Goal: Communication & Community: Share content

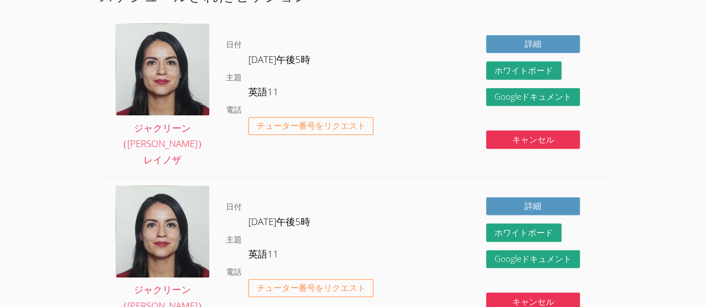
scroll to position [538, 0]
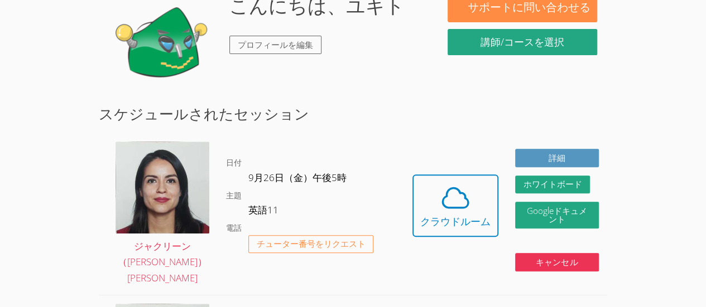
scroll to position [161, 0]
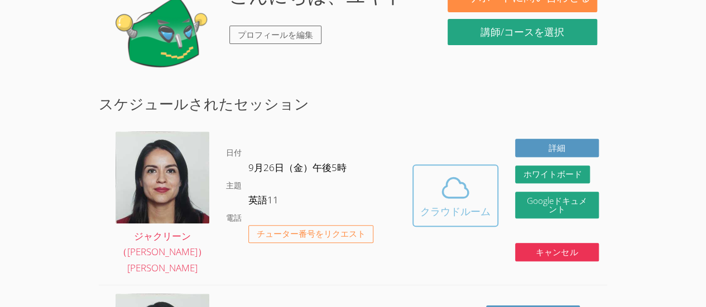
click at [441, 179] on icon at bounding box center [455, 187] width 31 height 31
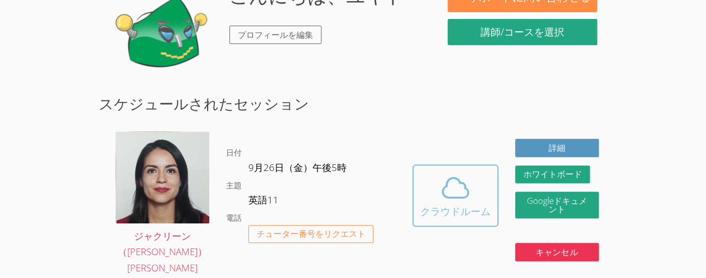
click at [434, 172] on span at bounding box center [455, 187] width 70 height 31
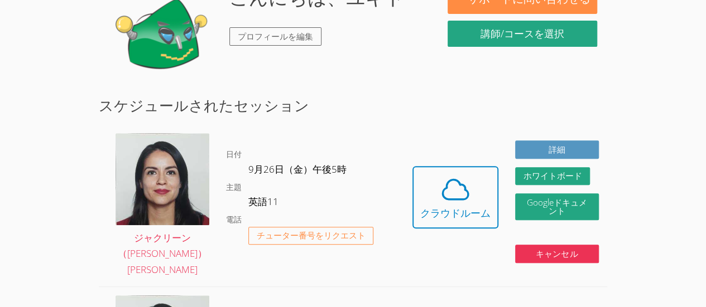
scroll to position [0, 0]
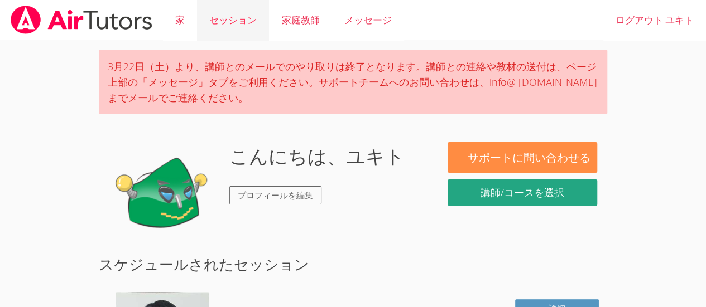
click at [248, 22] on font "セッション" at bounding box center [232, 19] width 47 height 13
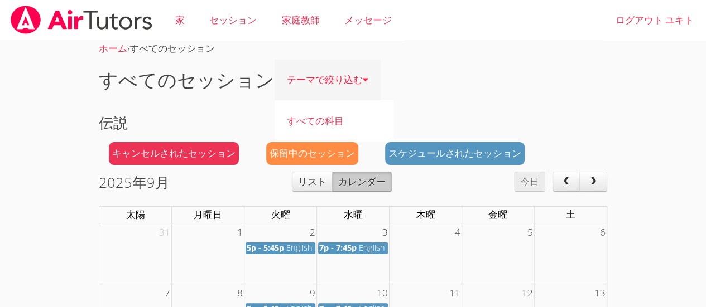
click at [335, 79] on font "テーマで絞り込む" at bounding box center [325, 79] width 76 height 13
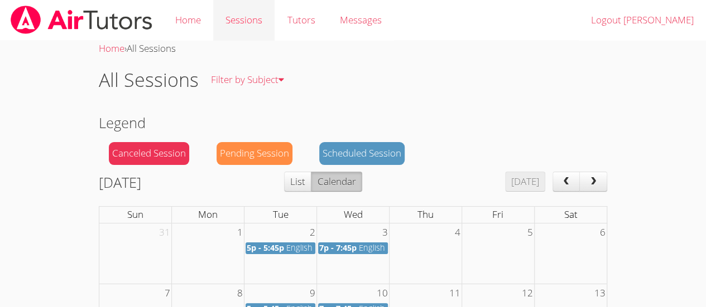
click at [218, 26] on link "Sessions" at bounding box center [243, 20] width 61 height 41
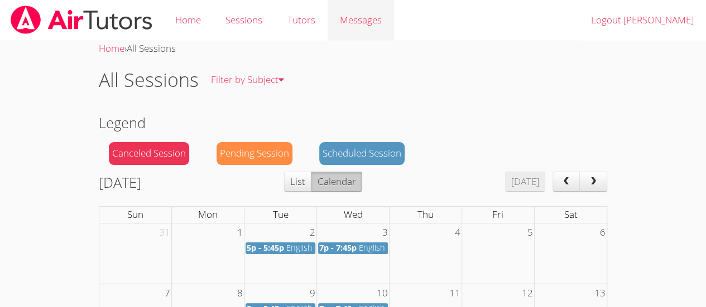
click at [342, 26] on span "Messages" at bounding box center [361, 19] width 42 height 13
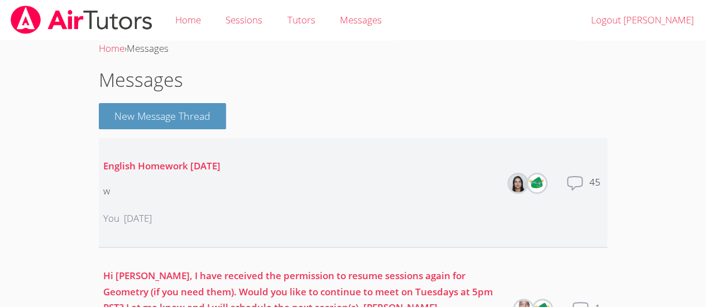
click at [572, 189] on icon at bounding box center [575, 183] width 15 height 13
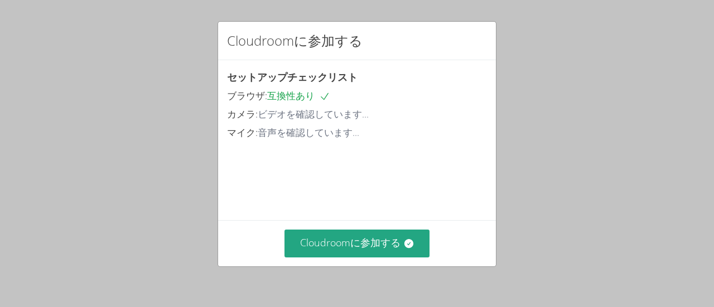
click at [384, 262] on div "Cloudroomに参加する" at bounding box center [357, 243] width 278 height 46
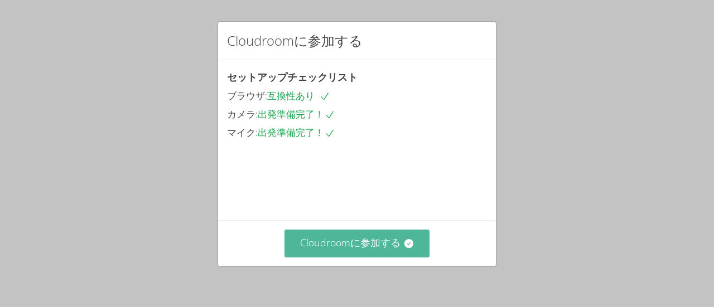
click at [385, 248] on font "Cloudroomに参加する" at bounding box center [350, 242] width 100 height 13
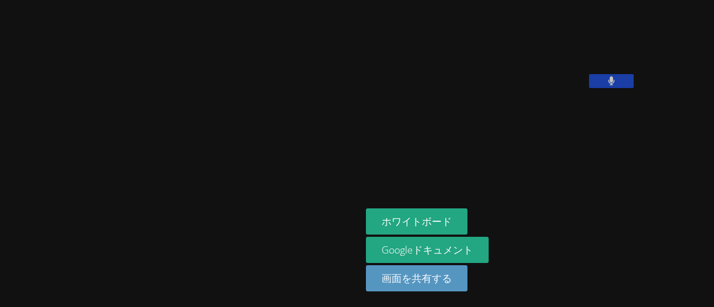
click at [477, 270] on div "ホワイトボード Googleドキュメント 画面を共有する" at bounding box center [501, 255] width 270 height 92
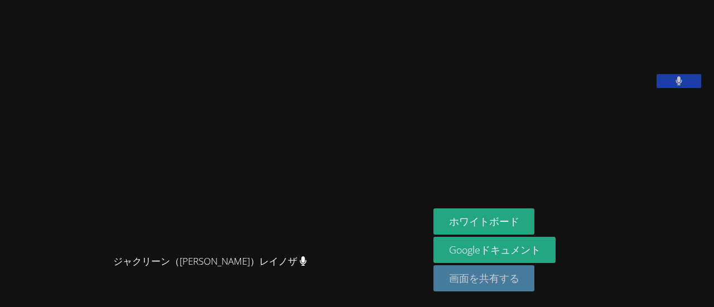
click at [487, 268] on button "画面を共有する" at bounding box center [485, 279] width 102 height 26
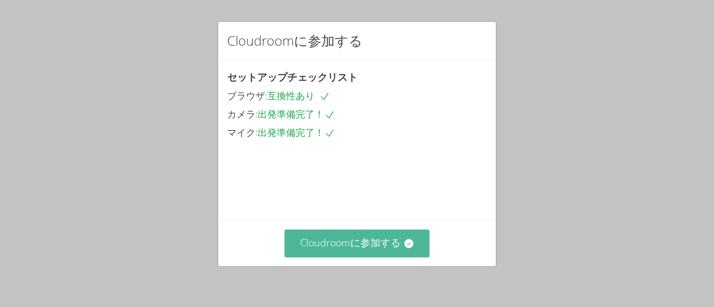
click at [356, 237] on font "Cloudroomに参加する" at bounding box center [350, 242] width 100 height 13
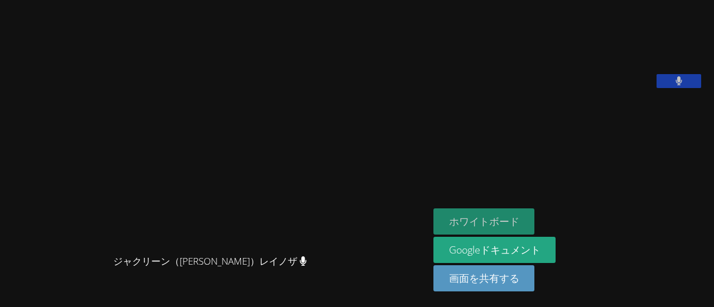
click at [491, 215] on button "ホワイトボード" at bounding box center [485, 222] width 102 height 26
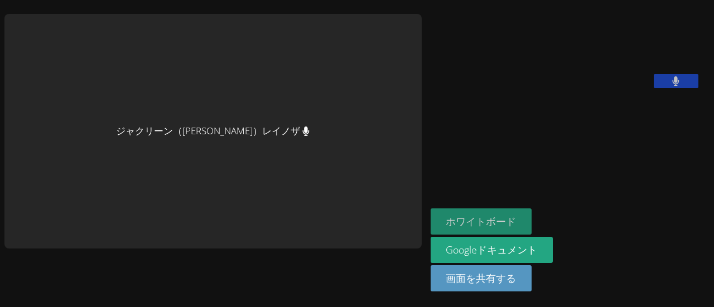
click at [431, 215] on button "ホワイトボード" at bounding box center [482, 222] width 102 height 26
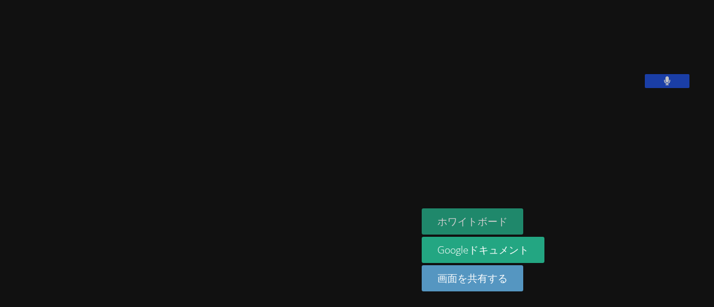
click at [484, 220] on font "ホワイトボード" at bounding box center [473, 221] width 70 height 13
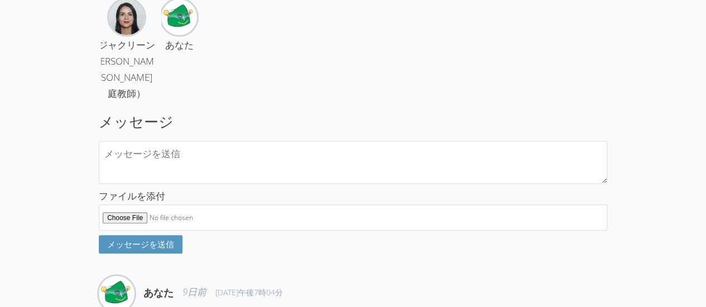
scroll to position [80, 0]
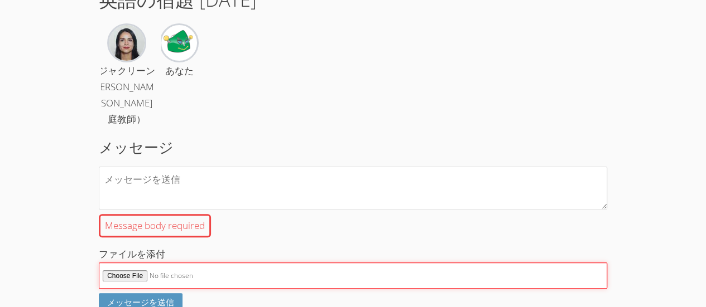
click at [128, 267] on label "ファイルを添付" at bounding box center [353, 268] width 508 height 42
click at [128, 267] on input "ファイルを添付" at bounding box center [353, 276] width 508 height 26
type input "C:\fakepath\Presentation_ Musical Group（[DATE]（17_01））.jpg"
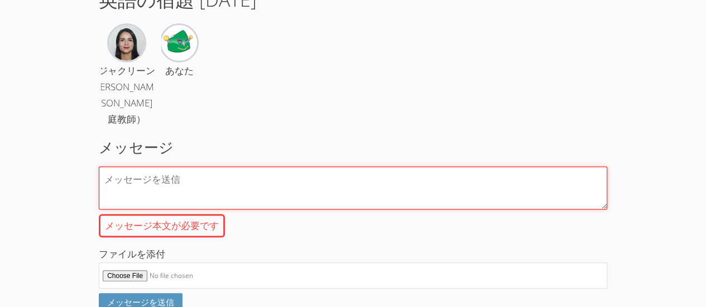
click at [236, 193] on textarea "メッセージ本文が必要です" at bounding box center [353, 188] width 508 height 43
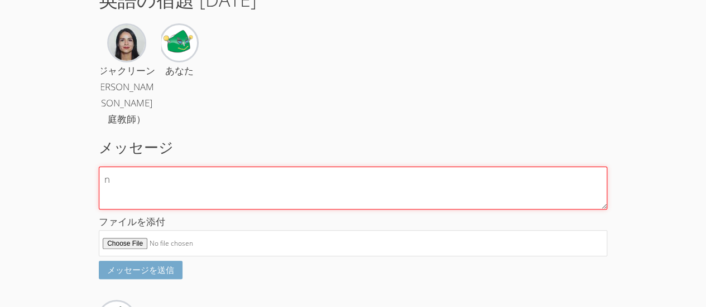
type textarea "n"
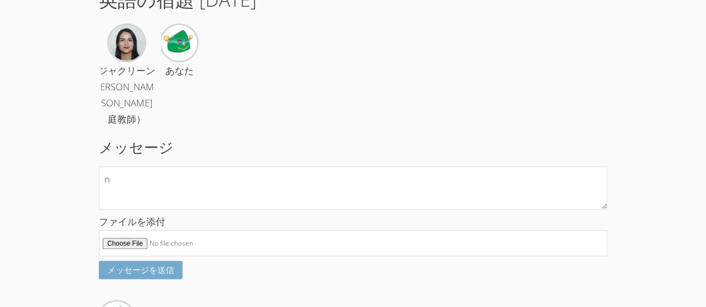
click at [166, 276] on font "メッセージを送信" at bounding box center [140, 270] width 67 height 11
type input "C:\fakepath\Presentation_ Musical Group（[DATE]（17_01））(2).jpg"
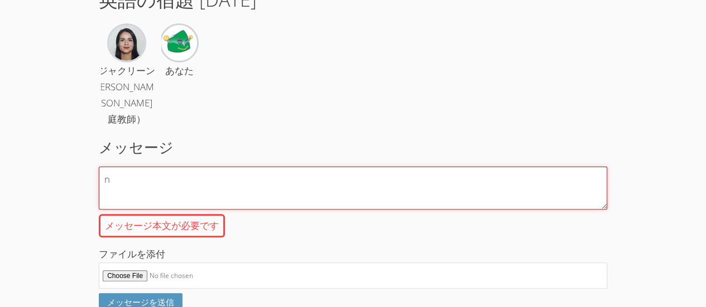
click at [231, 210] on textarea "n" at bounding box center [353, 188] width 508 height 43
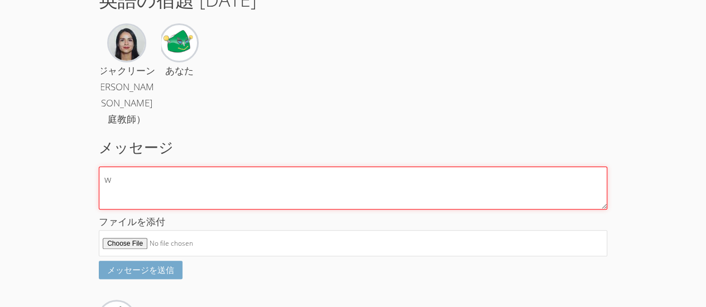
type textarea "w"
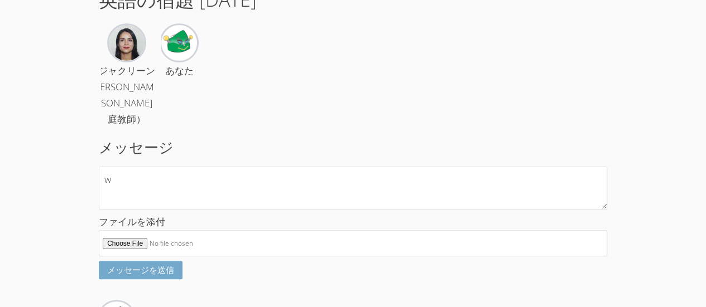
click at [138, 276] on font "メッセージを送信" at bounding box center [140, 270] width 67 height 11
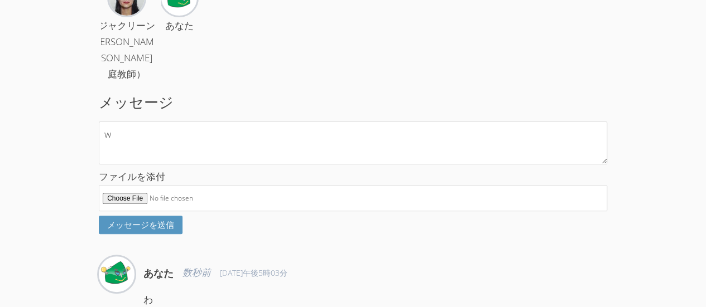
scroll to position [107, 0]
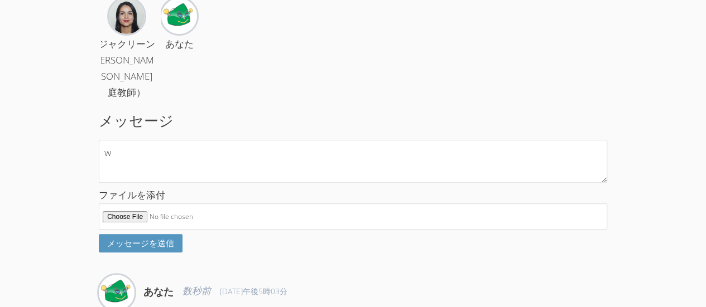
type input "C:\fakepath\Presentation_ Musical Group（[DATE]（17_01））(1).jpg"
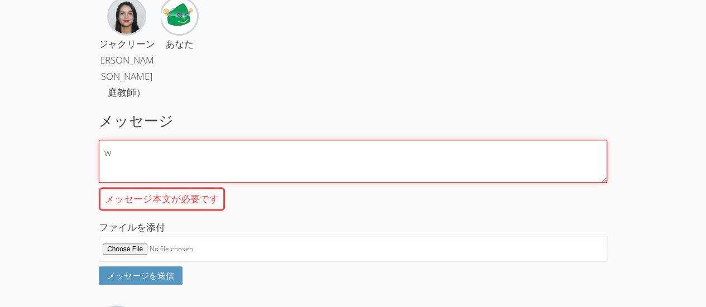
click at [308, 163] on textarea "w" at bounding box center [353, 161] width 508 height 43
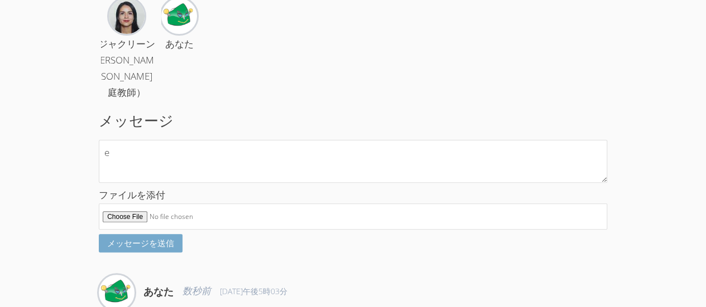
click at [136, 249] on font "メッセージを送信" at bounding box center [140, 243] width 67 height 11
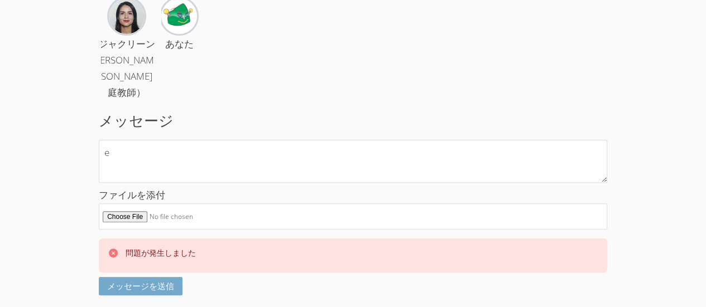
click at [141, 292] on font "メッセージを送信" at bounding box center [140, 286] width 67 height 11
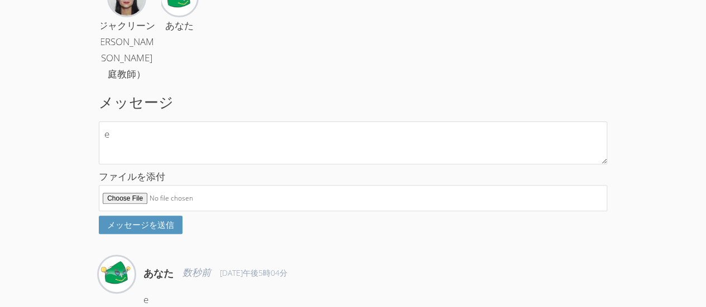
scroll to position [116, 0]
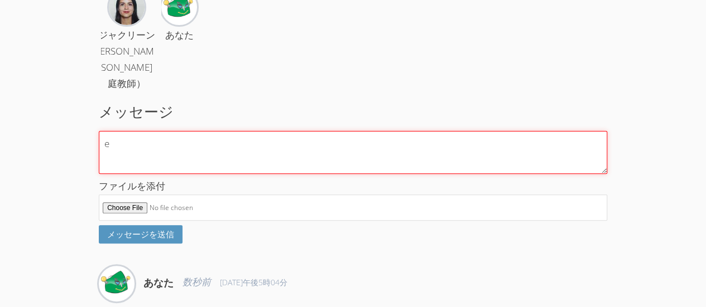
click at [248, 164] on textarea "e" at bounding box center [353, 152] width 508 height 43
paste textarea "[URL][DOMAIN_NAME]"
type textarea "[URL][DOMAIN_NAME]"
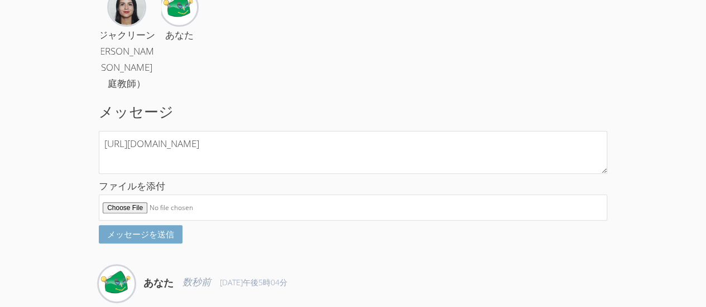
click at [165, 240] on font "メッセージを送信" at bounding box center [140, 234] width 67 height 11
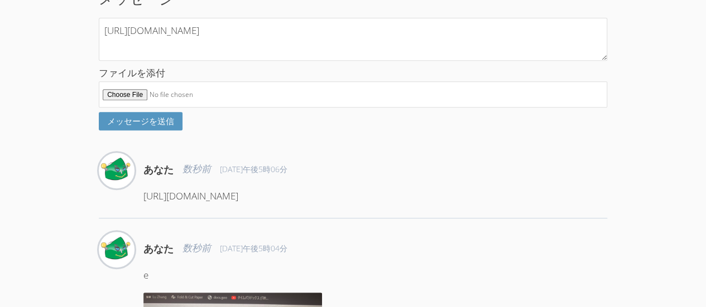
scroll to position [311, 0]
